Goal: Task Accomplishment & Management: Use online tool/utility

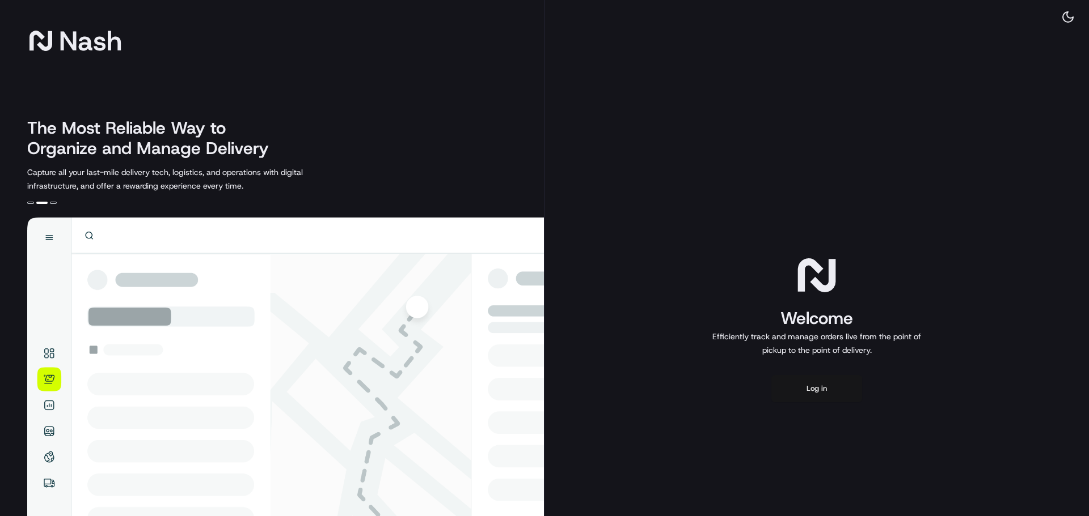
click at [787, 383] on button "Log in" at bounding box center [816, 388] width 91 height 27
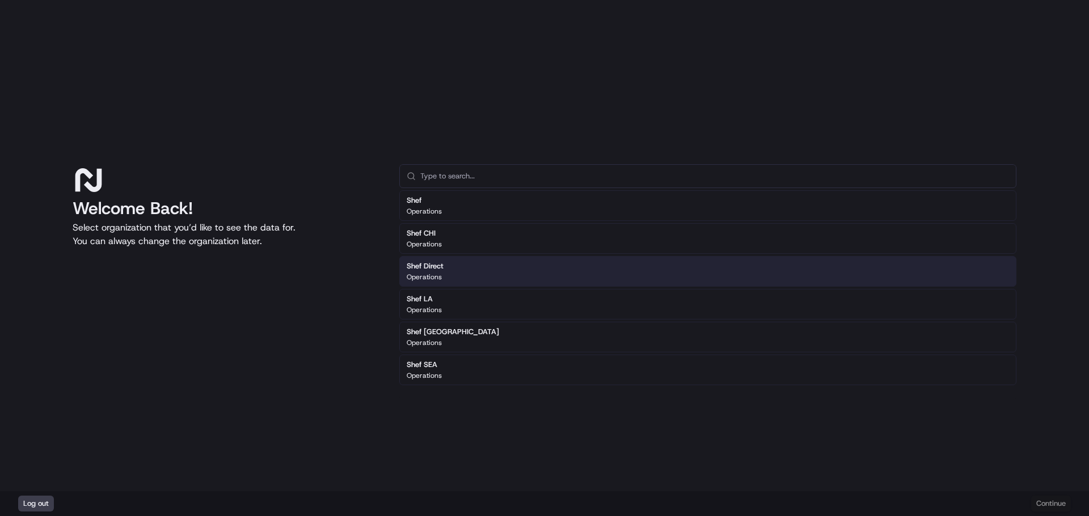
click at [517, 269] on div "Shef Direct Operations" at bounding box center [707, 271] width 617 height 31
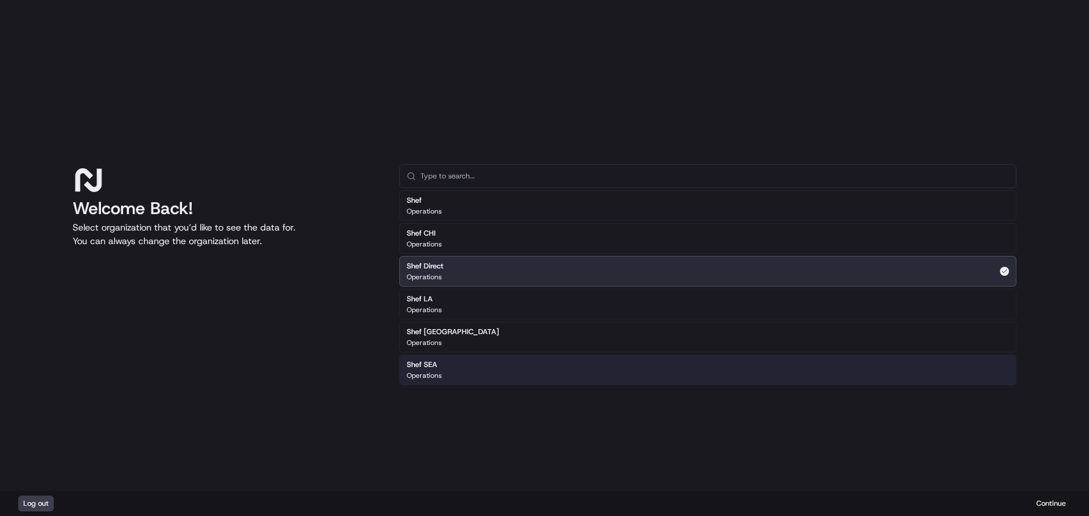
click at [1040, 507] on button "Continue" at bounding box center [1051, 504] width 40 height 16
